Goal: Task Accomplishment & Management: Use online tool/utility

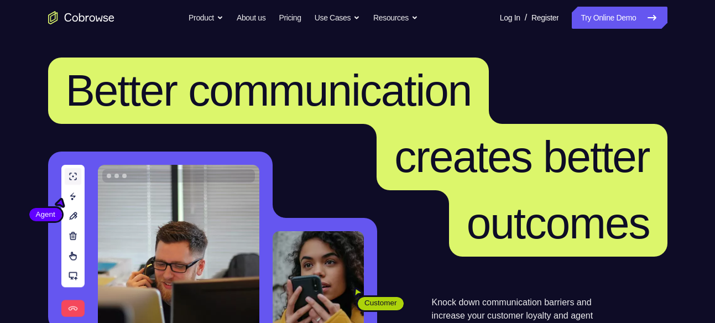
scroll to position [147, 0]
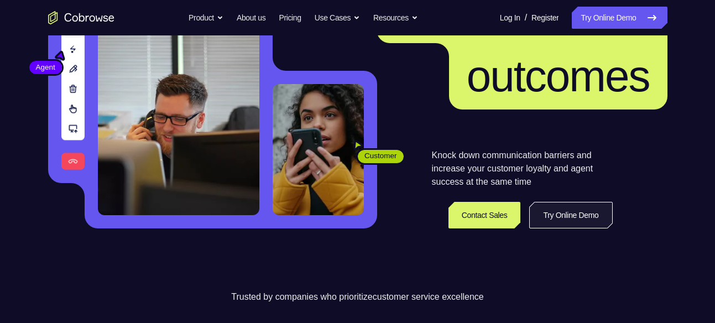
drag, startPoint x: 0, startPoint y: 0, endPoint x: 561, endPoint y: 208, distance: 598.5
click at [561, 208] on link "Try Online Demo" at bounding box center [570, 215] width 83 height 27
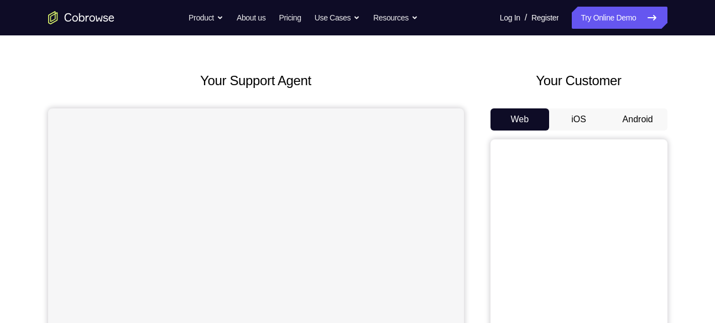
click at [636, 121] on button "Android" at bounding box center [637, 119] width 59 height 22
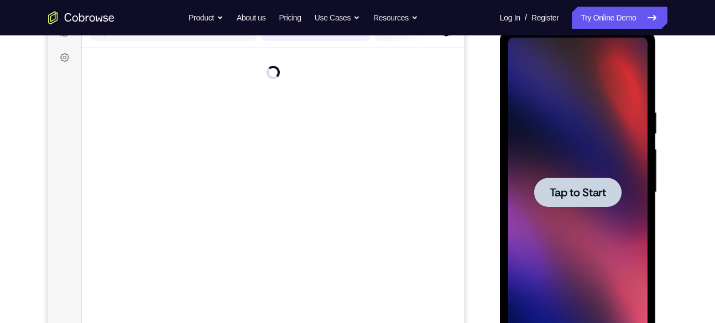
click at [625, 138] on div at bounding box center [577, 193] width 139 height 310
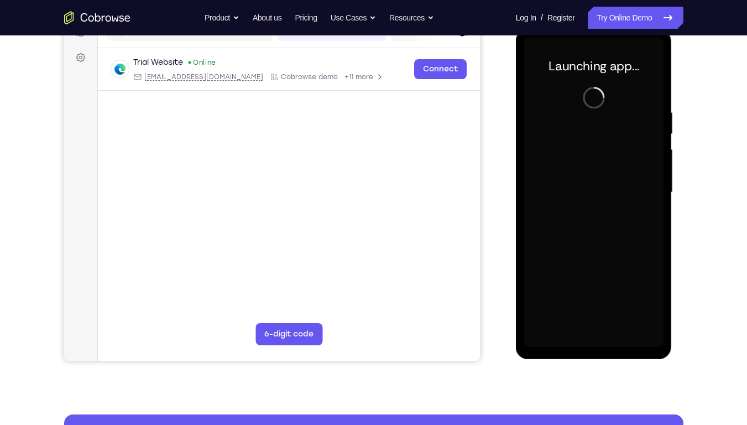
scroll to position [117, 0]
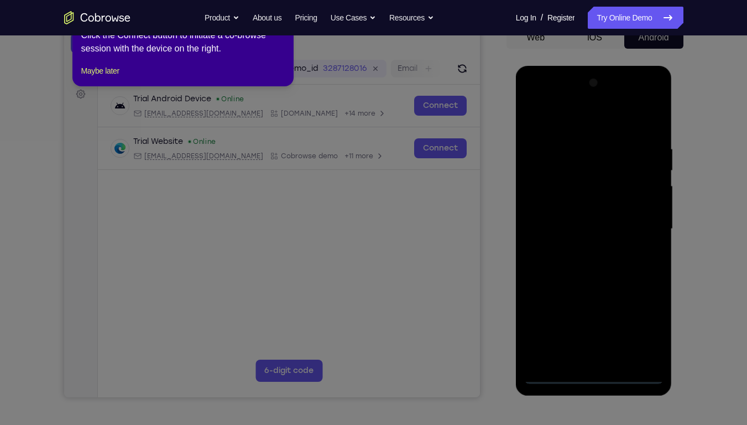
click at [594, 322] on icon at bounding box center [377, 212] width 755 height 425
click at [112, 77] on button "Maybe later" at bounding box center [100, 70] width 38 height 13
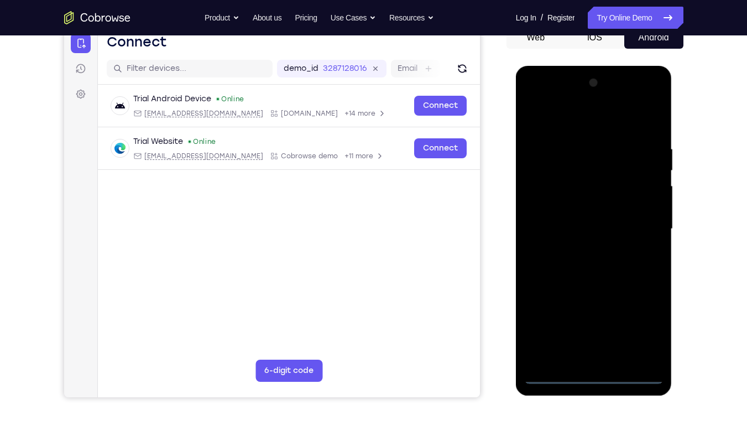
click at [592, 322] on div at bounding box center [593, 229] width 139 height 310
click at [638, 320] on div at bounding box center [593, 229] width 139 height 310
click at [578, 123] on div at bounding box center [593, 229] width 139 height 310
click at [637, 224] on div at bounding box center [593, 229] width 139 height 310
click at [582, 248] on div at bounding box center [593, 229] width 139 height 310
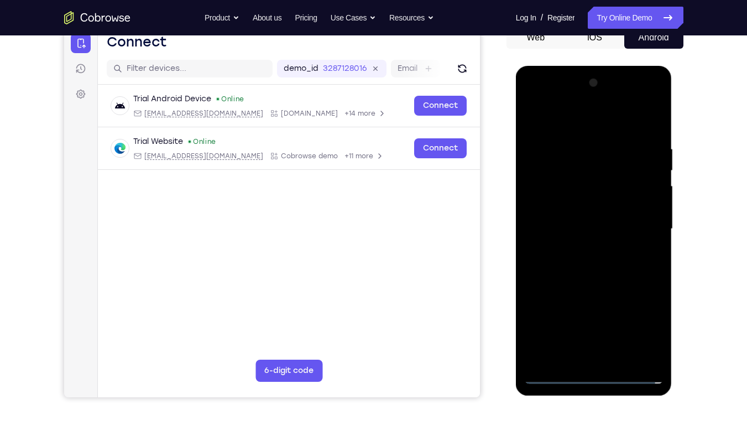
click at [591, 219] on div at bounding box center [593, 229] width 139 height 310
click at [602, 205] on div at bounding box center [593, 229] width 139 height 310
click at [593, 232] on div at bounding box center [593, 229] width 139 height 310
click at [591, 267] on div at bounding box center [593, 229] width 139 height 310
click at [592, 264] on div at bounding box center [593, 229] width 139 height 310
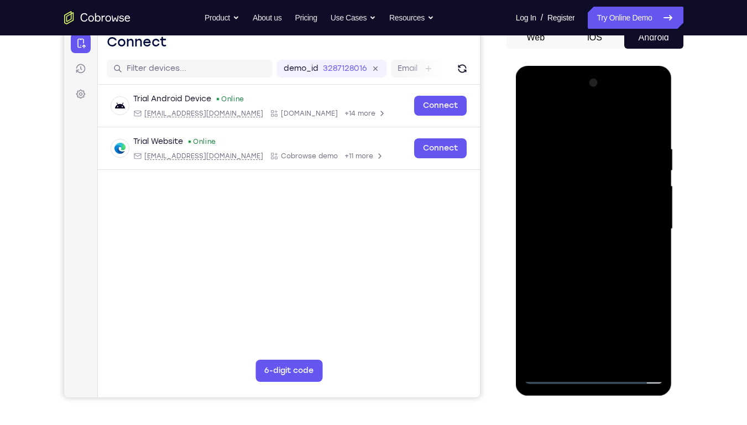
drag, startPoint x: 542, startPoint y: 115, endPoint x: 630, endPoint y: 112, distance: 88.0
click at [630, 112] on div at bounding box center [593, 229] width 139 height 310
click at [603, 275] on div at bounding box center [593, 229] width 139 height 310
click at [622, 322] on div at bounding box center [593, 229] width 139 height 310
click at [594, 288] on div at bounding box center [593, 229] width 139 height 310
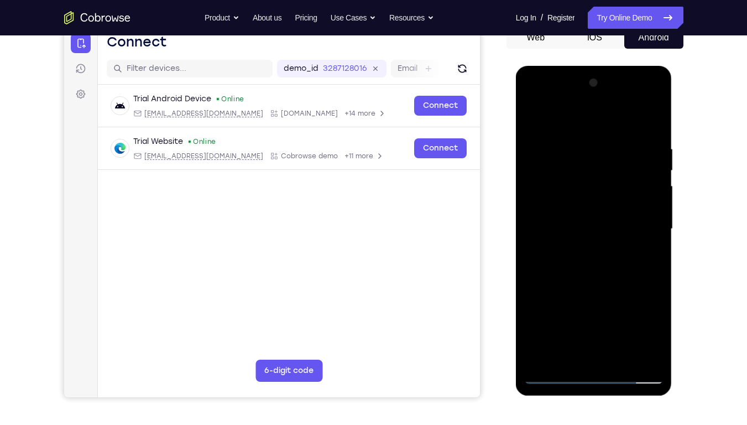
click at [576, 322] on div at bounding box center [593, 229] width 139 height 310
click at [555, 118] on div at bounding box center [593, 229] width 139 height 310
click at [548, 143] on div at bounding box center [593, 229] width 139 height 310
click at [540, 228] on div at bounding box center [593, 229] width 139 height 310
click at [644, 214] on div at bounding box center [593, 229] width 139 height 310
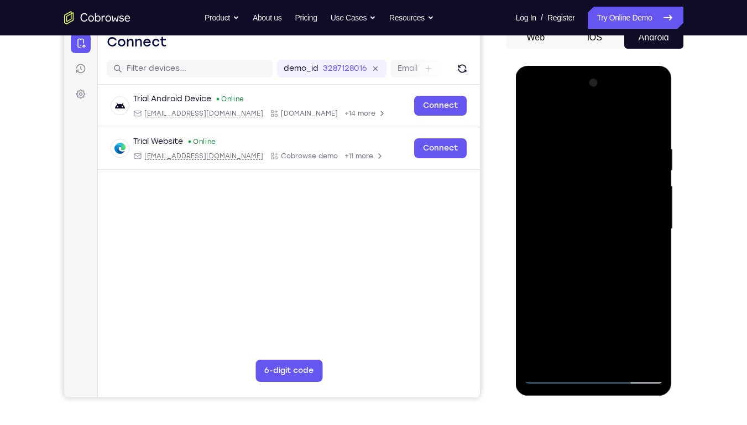
click at [655, 88] on div at bounding box center [593, 229] width 139 height 310
click at [539, 322] on div at bounding box center [593, 229] width 139 height 310
drag, startPoint x: 643, startPoint y: 138, endPoint x: 542, endPoint y: 150, distance: 100.9
click at [542, 150] on div at bounding box center [593, 229] width 139 height 310
drag, startPoint x: 648, startPoint y: 139, endPoint x: 527, endPoint y: 157, distance: 122.5
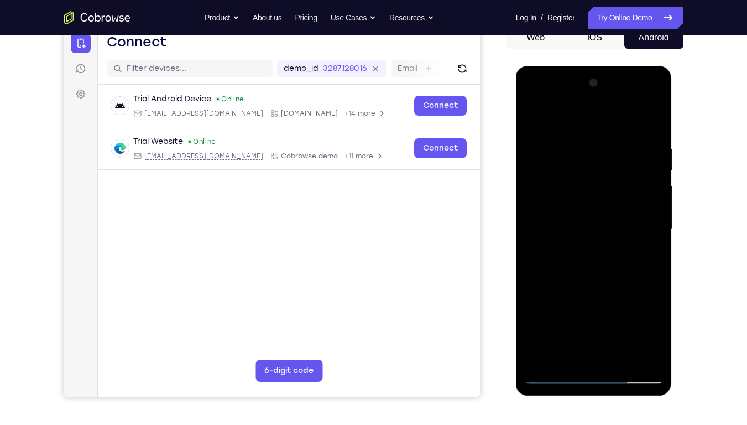
click at [527, 157] on div at bounding box center [593, 229] width 139 height 310
drag, startPoint x: 637, startPoint y: 138, endPoint x: 525, endPoint y: 141, distance: 112.3
click at [525, 141] on div at bounding box center [593, 229] width 139 height 310
drag, startPoint x: 599, startPoint y: 317, endPoint x: 604, endPoint y: 145, distance: 172.0
click at [604, 145] on div at bounding box center [593, 229] width 139 height 310
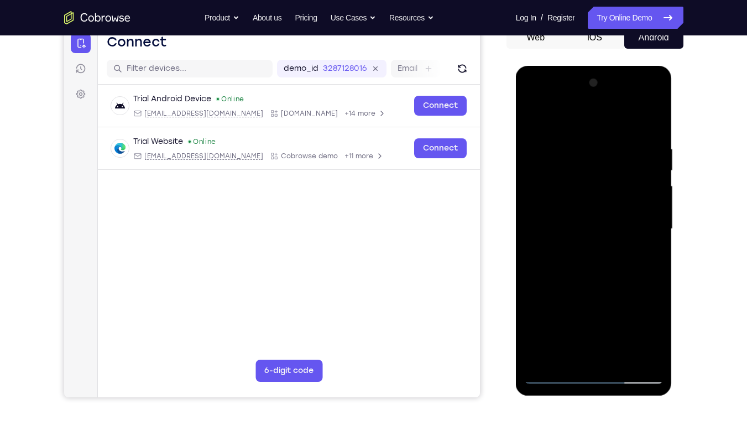
drag, startPoint x: 601, startPoint y: 302, endPoint x: 607, endPoint y: 110, distance: 192.0
click at [607, 110] on div at bounding box center [593, 229] width 139 height 310
drag, startPoint x: 601, startPoint y: 296, endPoint x: 602, endPoint y: 168, distance: 128.3
click at [602, 168] on div at bounding box center [593, 229] width 139 height 310
drag, startPoint x: 595, startPoint y: 312, endPoint x: 596, endPoint y: 148, distance: 164.2
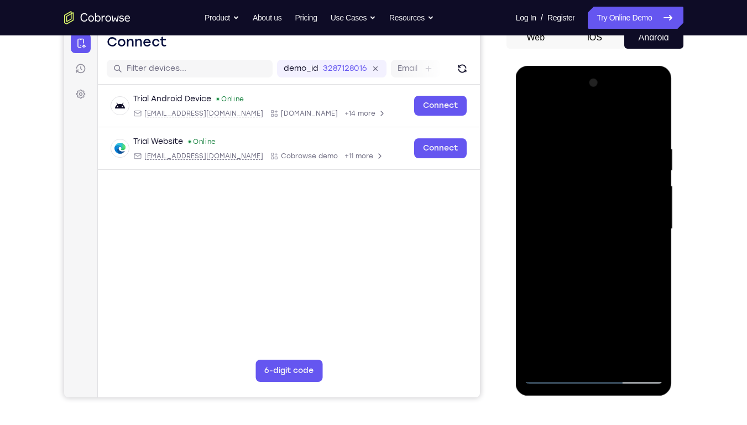
click at [596, 148] on div at bounding box center [593, 229] width 139 height 310
drag, startPoint x: 604, startPoint y: 316, endPoint x: 601, endPoint y: 126, distance: 190.8
click at [601, 126] on div at bounding box center [593, 229] width 139 height 310
click at [657, 322] on div at bounding box center [593, 229] width 139 height 310
click at [538, 258] on div at bounding box center [593, 229] width 139 height 310
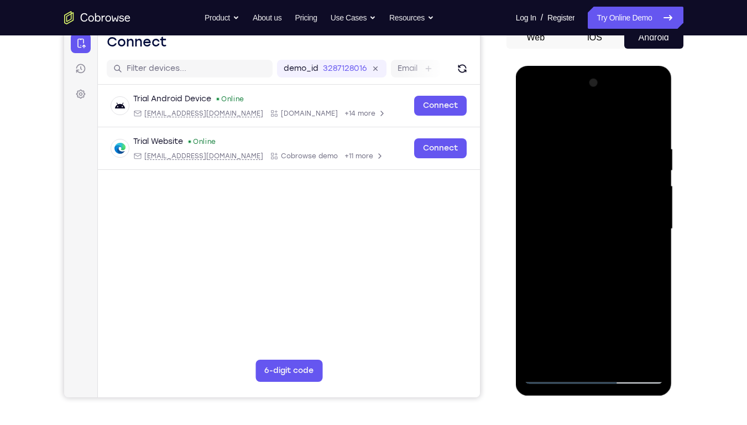
drag, startPoint x: 599, startPoint y: 324, endPoint x: 594, endPoint y: 155, distance: 168.7
click at [594, 155] on div at bounding box center [593, 229] width 139 height 310
click at [654, 233] on div at bounding box center [593, 229] width 139 height 310
click at [656, 229] on div at bounding box center [593, 229] width 139 height 310
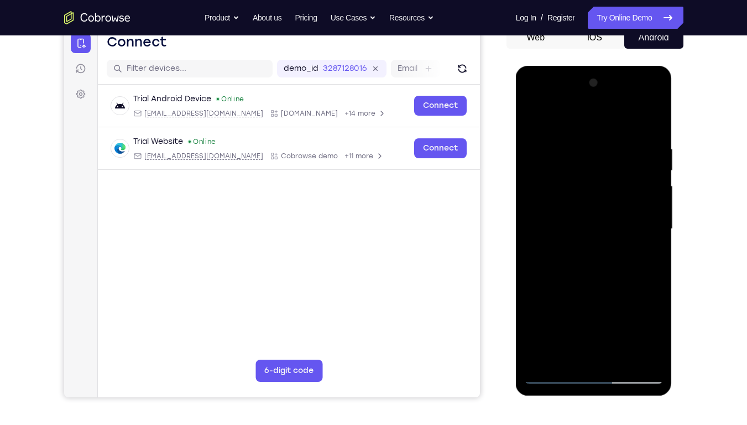
click at [656, 229] on div at bounding box center [593, 229] width 139 height 310
drag, startPoint x: 598, startPoint y: 317, endPoint x: 599, endPoint y: 193, distance: 123.9
click at [599, 193] on div at bounding box center [593, 229] width 139 height 310
click at [547, 214] on div at bounding box center [593, 229] width 139 height 310
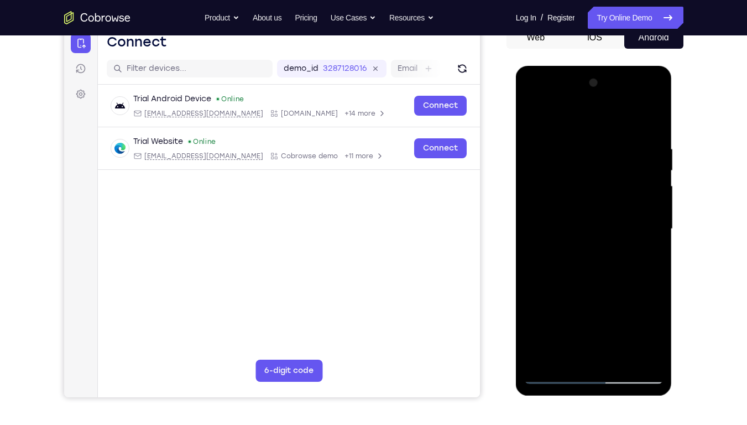
click at [534, 116] on div at bounding box center [593, 229] width 139 height 310
drag, startPoint x: 591, startPoint y: 324, endPoint x: 590, endPoint y: 198, distance: 126.1
click at [590, 198] on div at bounding box center [593, 229] width 139 height 310
drag, startPoint x: 596, startPoint y: 308, endPoint x: 590, endPoint y: 146, distance: 162.1
click at [590, 146] on div at bounding box center [593, 229] width 139 height 310
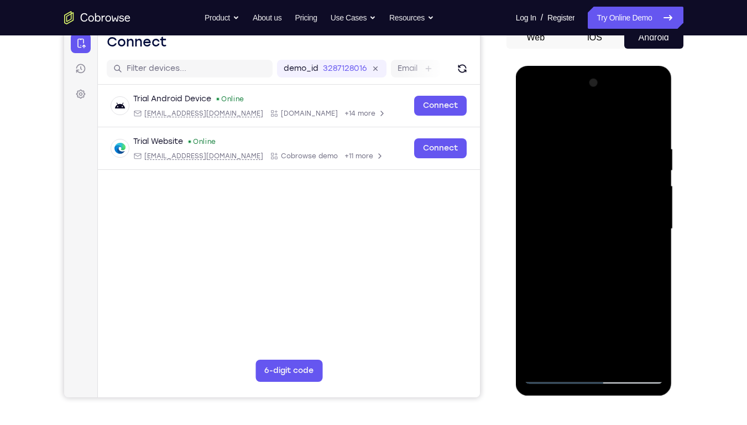
drag, startPoint x: 603, startPoint y: 317, endPoint x: 603, endPoint y: 114, distance: 202.9
click at [603, 114] on div at bounding box center [593, 229] width 139 height 310
drag, startPoint x: 614, startPoint y: 342, endPoint x: 607, endPoint y: 167, distance: 175.4
click at [607, 167] on div at bounding box center [593, 229] width 139 height 310
drag, startPoint x: 597, startPoint y: 302, endPoint x: 599, endPoint y: 108, distance: 194.1
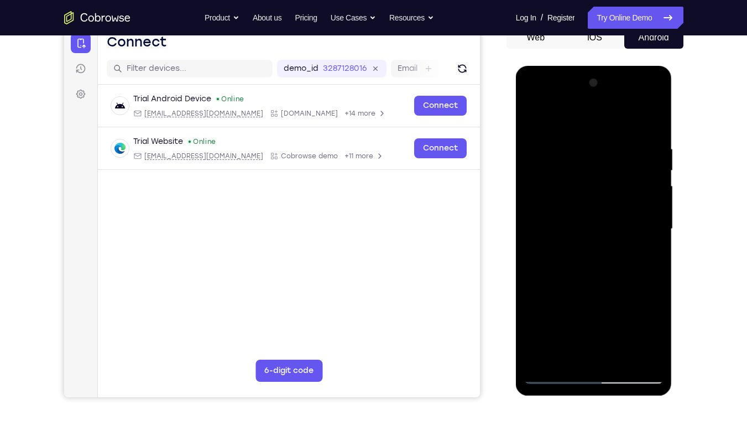
click at [599, 108] on div at bounding box center [593, 229] width 139 height 310
drag, startPoint x: 601, startPoint y: 287, endPoint x: 601, endPoint y: 139, distance: 148.2
click at [601, 139] on div at bounding box center [593, 229] width 139 height 310
drag, startPoint x: 601, startPoint y: 281, endPoint x: 597, endPoint y: 153, distance: 128.3
click at [597, 153] on div at bounding box center [593, 229] width 139 height 310
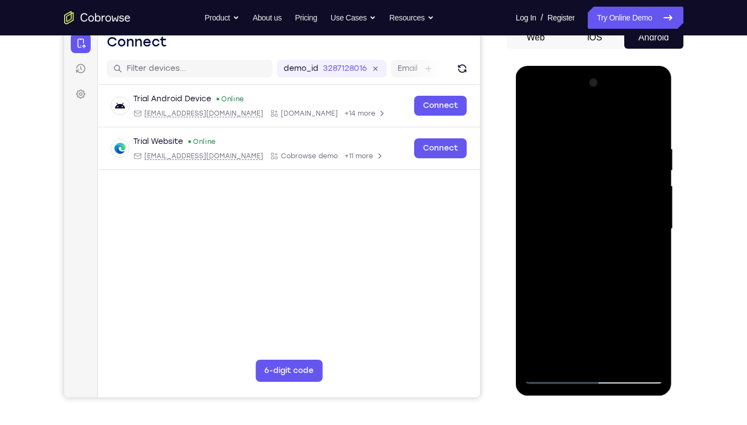
drag, startPoint x: 597, startPoint y: 317, endPoint x: 597, endPoint y: 160, distance: 156.5
click at [597, 160] on div at bounding box center [593, 229] width 139 height 310
drag, startPoint x: 598, startPoint y: 318, endPoint x: 597, endPoint y: 166, distance: 151.5
click at [597, 166] on div at bounding box center [593, 229] width 139 height 310
drag, startPoint x: 598, startPoint y: 341, endPoint x: 600, endPoint y: 209, distance: 132.2
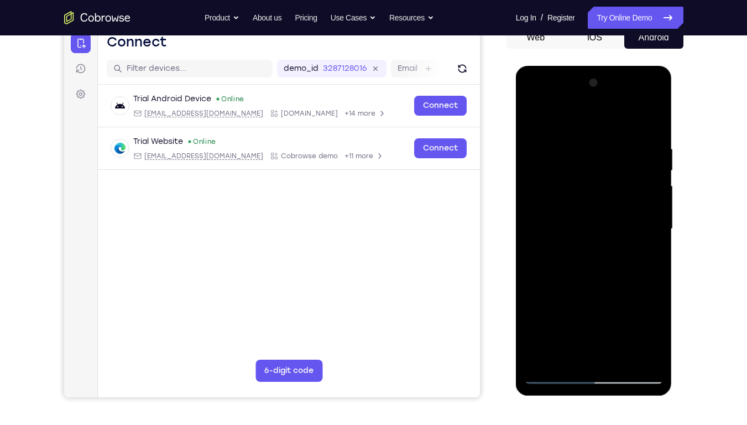
click at [600, 209] on div at bounding box center [593, 229] width 139 height 310
drag, startPoint x: 594, startPoint y: 327, endPoint x: 594, endPoint y: 187, distance: 139.9
click at [594, 187] on div at bounding box center [593, 229] width 139 height 310
drag, startPoint x: 590, startPoint y: 339, endPoint x: 587, endPoint y: 189, distance: 150.4
click at [587, 189] on div at bounding box center [593, 229] width 139 height 310
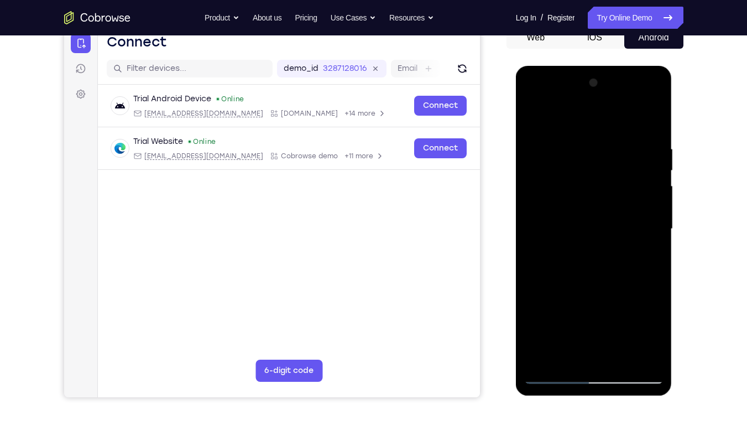
drag, startPoint x: 594, startPoint y: 323, endPoint x: 596, endPoint y: 176, distance: 146.5
click at [596, 176] on div at bounding box center [593, 229] width 139 height 310
drag, startPoint x: 595, startPoint y: 327, endPoint x: 593, endPoint y: 278, distance: 49.2
click at [593, 278] on div at bounding box center [593, 229] width 139 height 310
click at [550, 190] on div at bounding box center [593, 229] width 139 height 310
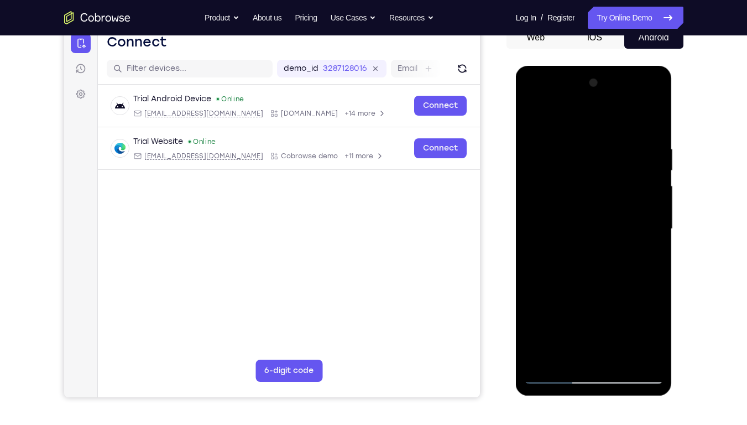
click at [557, 212] on div at bounding box center [593, 229] width 139 height 310
drag, startPoint x: 604, startPoint y: 291, endPoint x: 598, endPoint y: 252, distance: 39.7
click at [598, 252] on div at bounding box center [593, 229] width 139 height 310
click at [610, 228] on div at bounding box center [593, 229] width 139 height 310
click at [587, 200] on div at bounding box center [593, 229] width 139 height 310
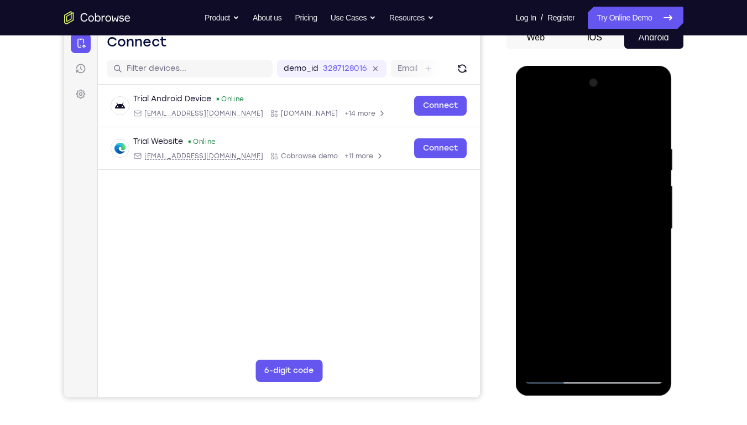
drag, startPoint x: 594, startPoint y: 289, endPoint x: 590, endPoint y: 134, distance: 154.9
click at [590, 134] on div at bounding box center [593, 229] width 139 height 310
drag, startPoint x: 599, startPoint y: 300, endPoint x: 592, endPoint y: 137, distance: 163.8
click at [592, 137] on div at bounding box center [593, 229] width 139 height 310
drag, startPoint x: 602, startPoint y: 284, endPoint x: 608, endPoint y: 163, distance: 121.8
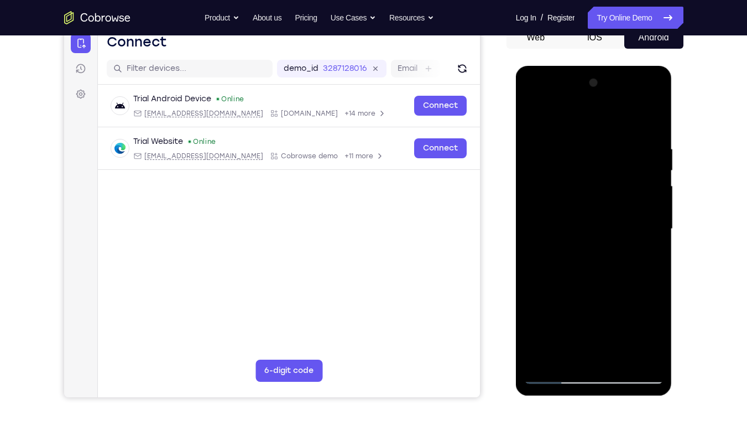
click at [608, 163] on div at bounding box center [593, 229] width 139 height 310
drag, startPoint x: 604, startPoint y: 274, endPoint x: 606, endPoint y: 95, distance: 179.2
click at [606, 95] on div at bounding box center [593, 229] width 139 height 310
drag, startPoint x: 604, startPoint y: 270, endPoint x: 604, endPoint y: 118, distance: 151.5
click at [604, 118] on div at bounding box center [593, 229] width 139 height 310
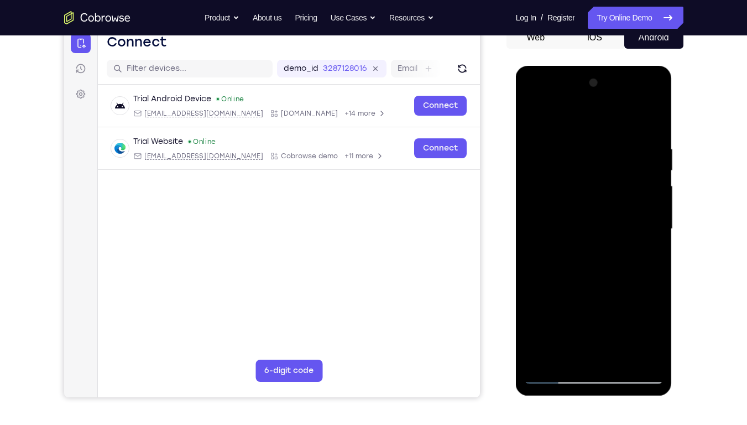
drag, startPoint x: 604, startPoint y: 272, endPoint x: 603, endPoint y: 158, distance: 114.5
click at [603, 158] on div at bounding box center [593, 229] width 139 height 310
click at [545, 322] on div at bounding box center [593, 229] width 139 height 310
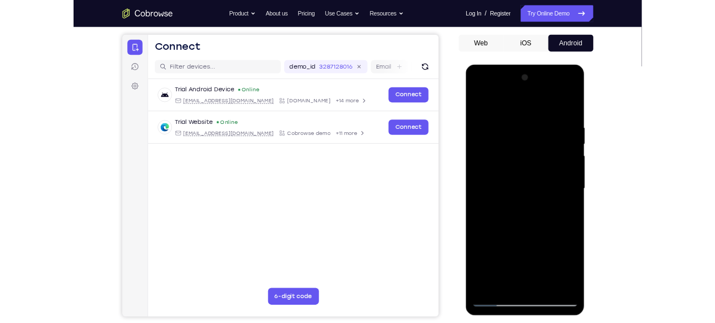
scroll to position [97, 0]
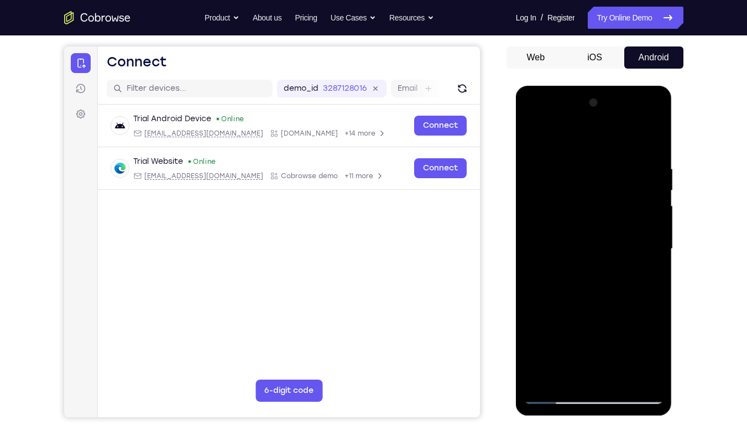
click at [582, 165] on div at bounding box center [593, 249] width 139 height 310
click at [650, 252] on div at bounding box center [593, 249] width 139 height 310
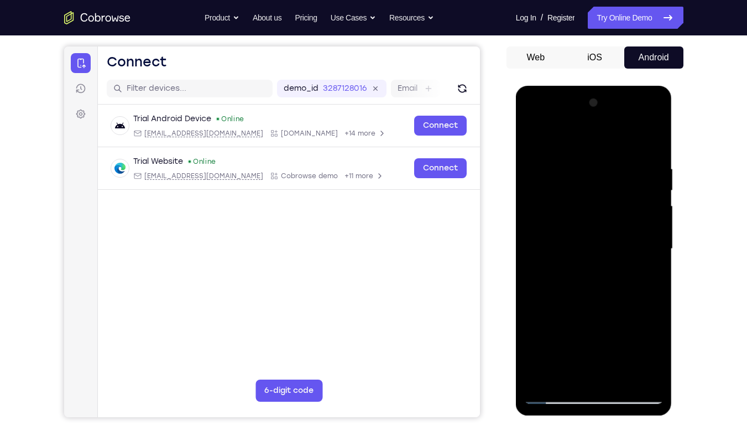
click at [650, 252] on div at bounding box center [593, 249] width 139 height 310
click at [657, 215] on div at bounding box center [593, 249] width 139 height 310
click at [657, 249] on div at bounding box center [593, 249] width 139 height 310
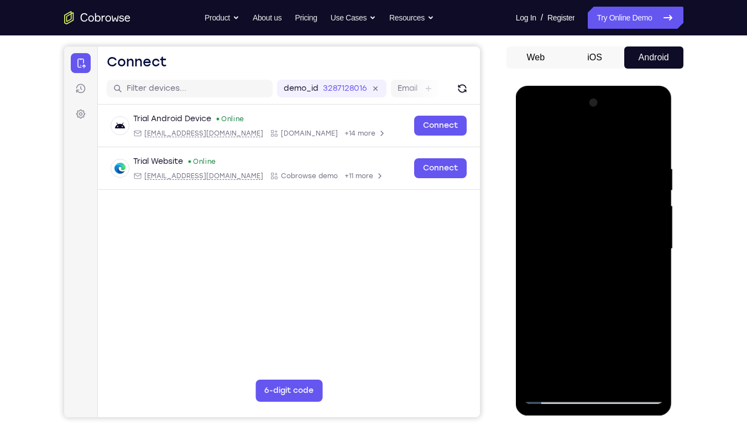
click at [657, 249] on div at bounding box center [593, 249] width 139 height 310
drag, startPoint x: 640, startPoint y: 259, endPoint x: 545, endPoint y: 272, distance: 96.5
click at [545, 272] on div at bounding box center [593, 249] width 139 height 310
click at [646, 253] on div at bounding box center [593, 249] width 139 height 310
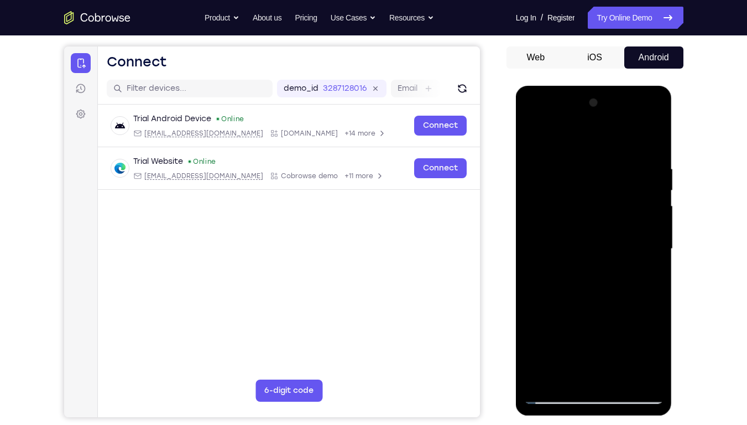
drag, startPoint x: 644, startPoint y: 263, endPoint x: 577, endPoint y: 272, distance: 67.5
click at [577, 272] on div at bounding box center [593, 249] width 139 height 310
drag, startPoint x: 645, startPoint y: 267, endPoint x: 552, endPoint y: 281, distance: 94.1
click at [552, 281] on div at bounding box center [593, 249] width 139 height 310
drag, startPoint x: 641, startPoint y: 267, endPoint x: 546, endPoint y: 274, distance: 95.4
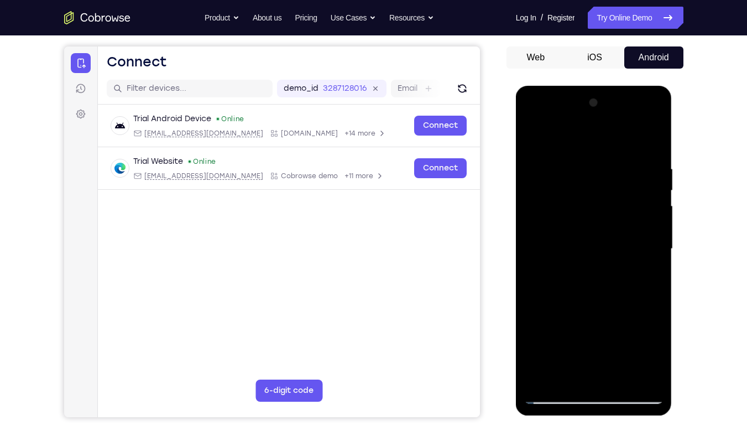
click at [546, 274] on div at bounding box center [593, 249] width 139 height 310
drag, startPoint x: 644, startPoint y: 252, endPoint x: 523, endPoint y: 259, distance: 121.3
click at [523, 259] on div at bounding box center [594, 251] width 156 height 330
click at [648, 140] on div at bounding box center [593, 249] width 139 height 310
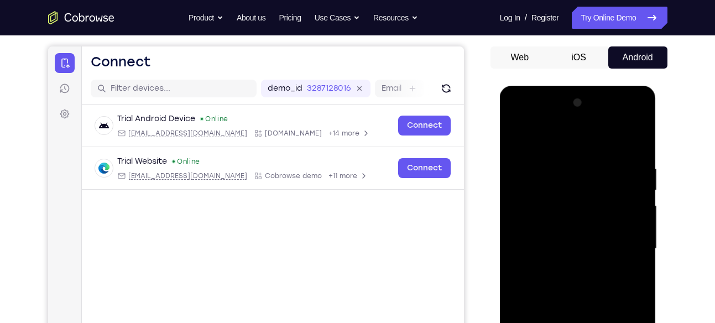
click at [555, 160] on div at bounding box center [577, 249] width 139 height 310
click at [639, 141] on div at bounding box center [577, 249] width 139 height 310
